Goal: Check status: Check status

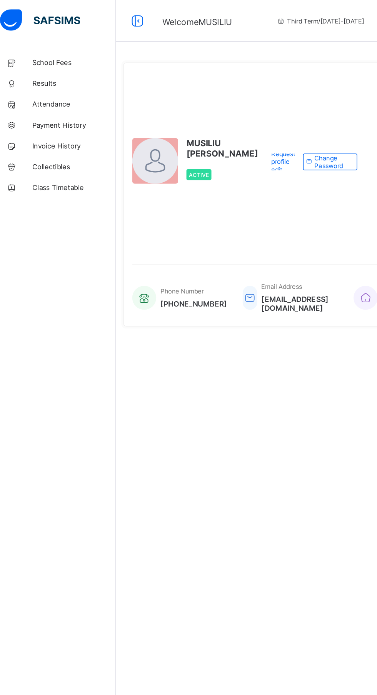
click at [42, 76] on span "Attendance" at bounding box center [62, 77] width 62 height 6
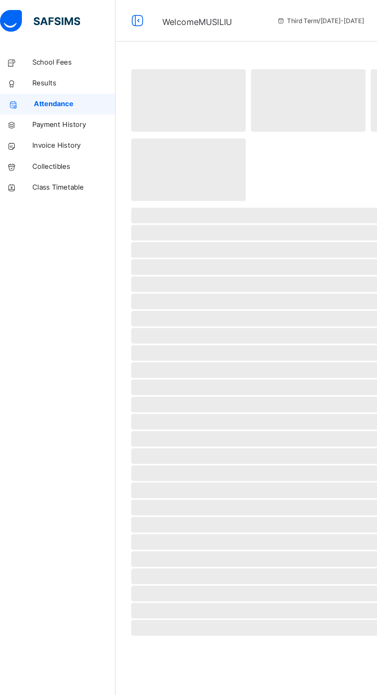
click at [36, 58] on span "Results" at bounding box center [62, 62] width 62 height 8
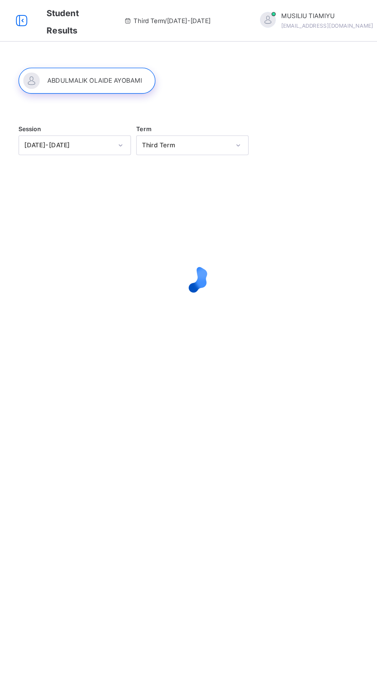
click at [189, 53] on div at bounding box center [156, 59] width 101 height 19
click at [195, 61] on div at bounding box center [156, 59] width 101 height 19
click at [194, 54] on div at bounding box center [156, 59] width 101 height 19
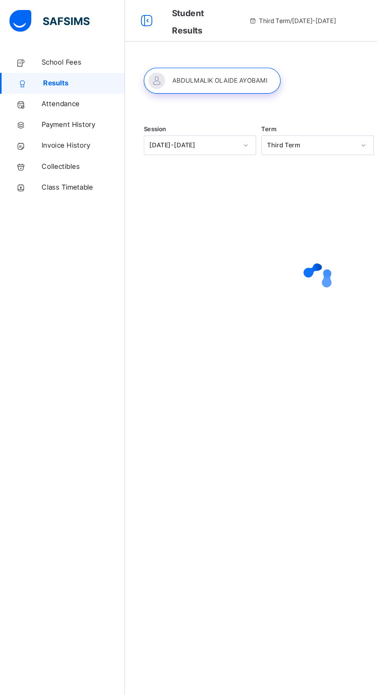
click at [36, 74] on span "Attendance" at bounding box center [62, 77] width 62 height 8
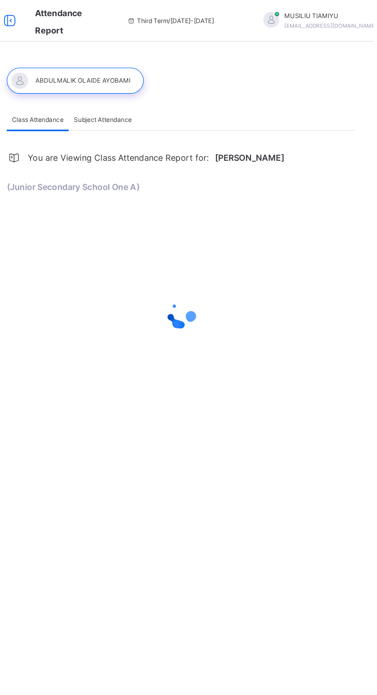
select select "****"
select select "*"
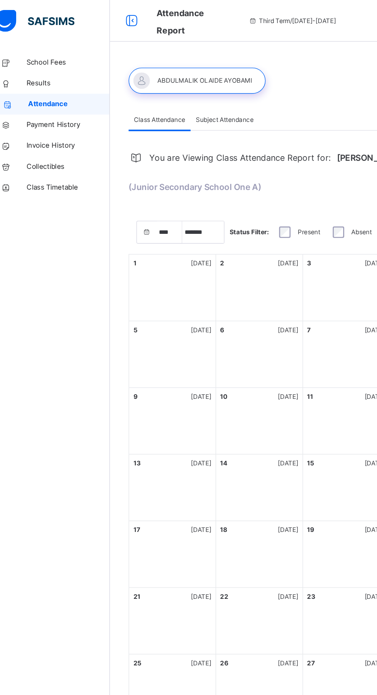
click at [38, 55] on link "Results" at bounding box center [46, 61] width 92 height 15
